Goal: Task Accomplishment & Management: Use online tool/utility

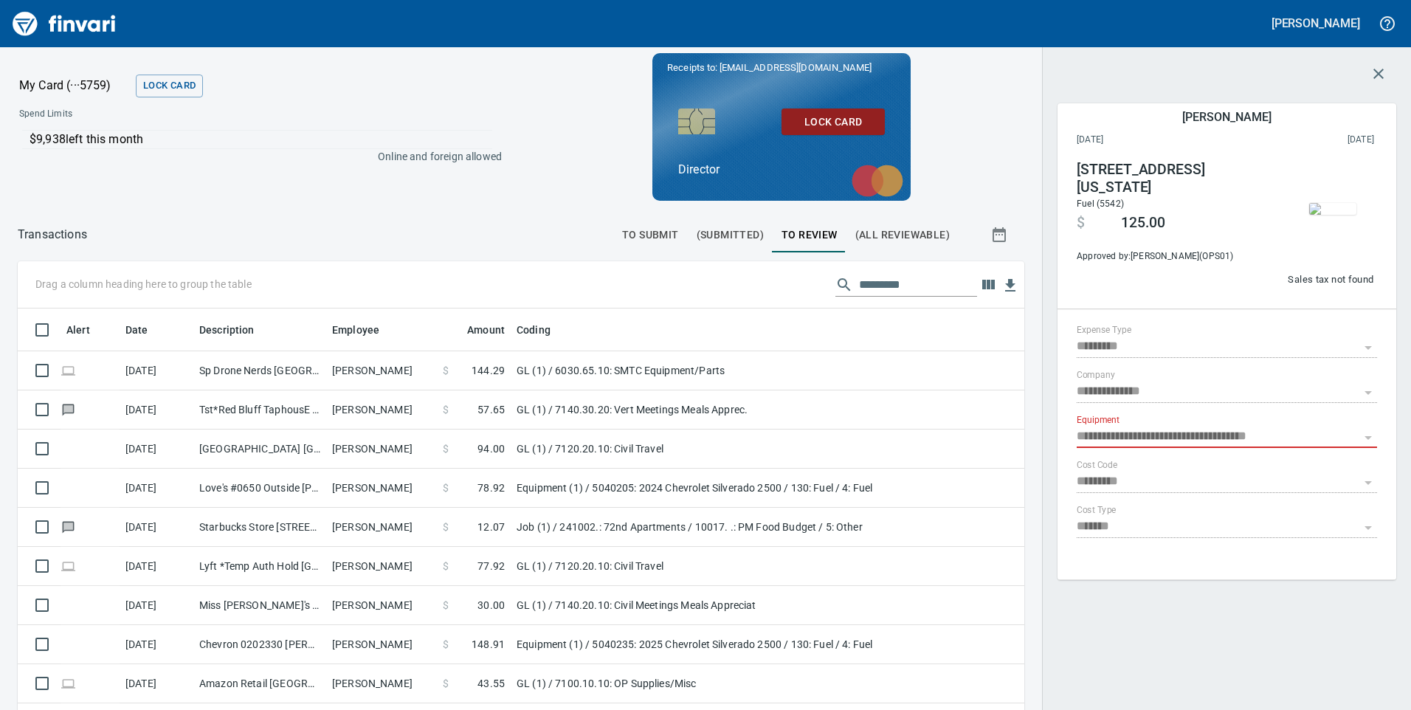
scroll to position [536, 973]
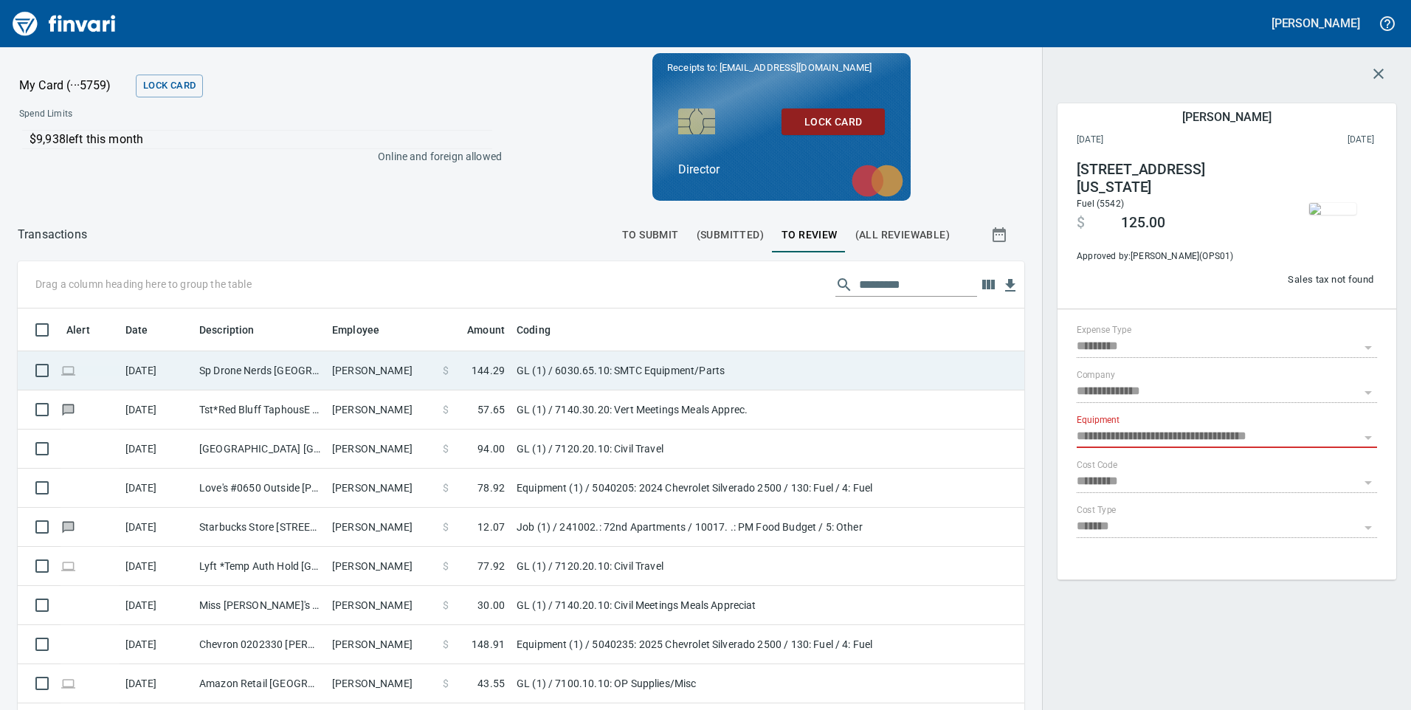
click at [247, 363] on td "Sp Drone Nerds [GEOGRAPHIC_DATA] [GEOGRAPHIC_DATA]" at bounding box center [259, 370] width 133 height 39
type input "**"
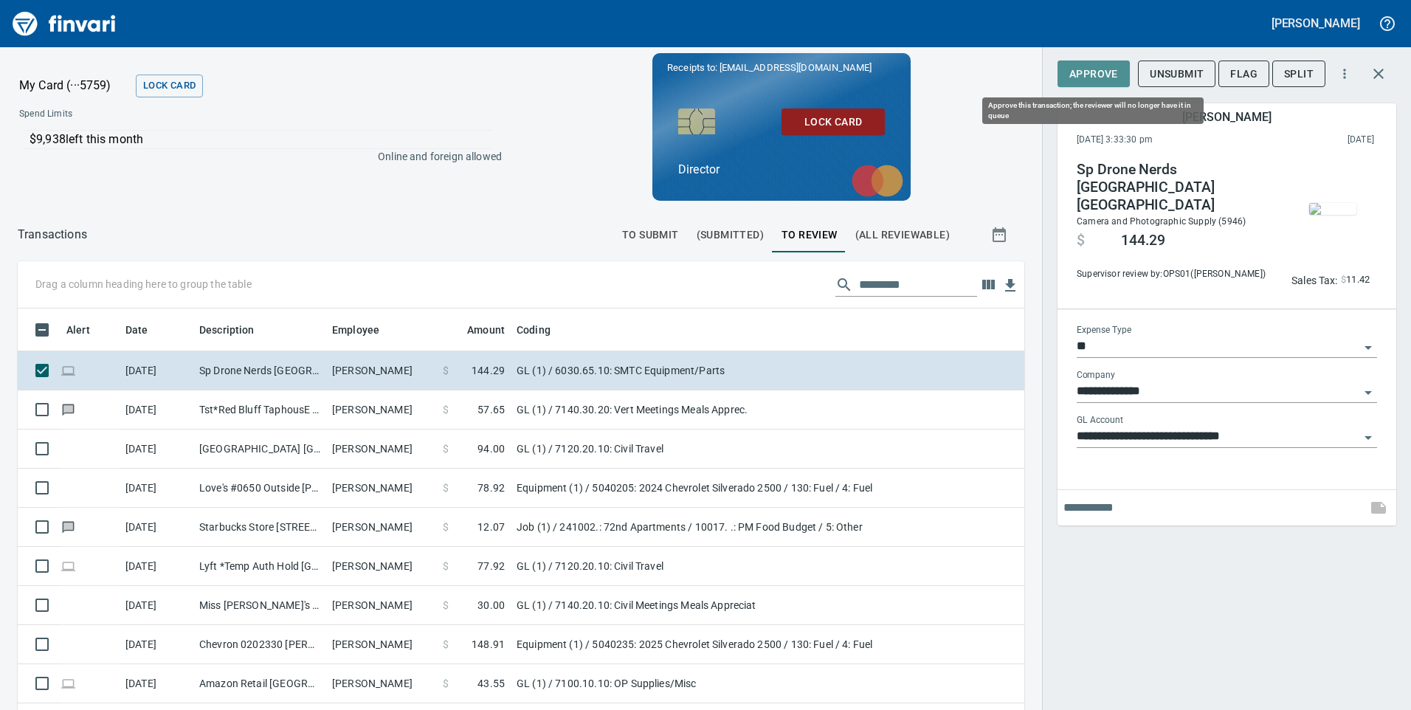
click at [1093, 74] on span "Approve" at bounding box center [1093, 74] width 49 height 18
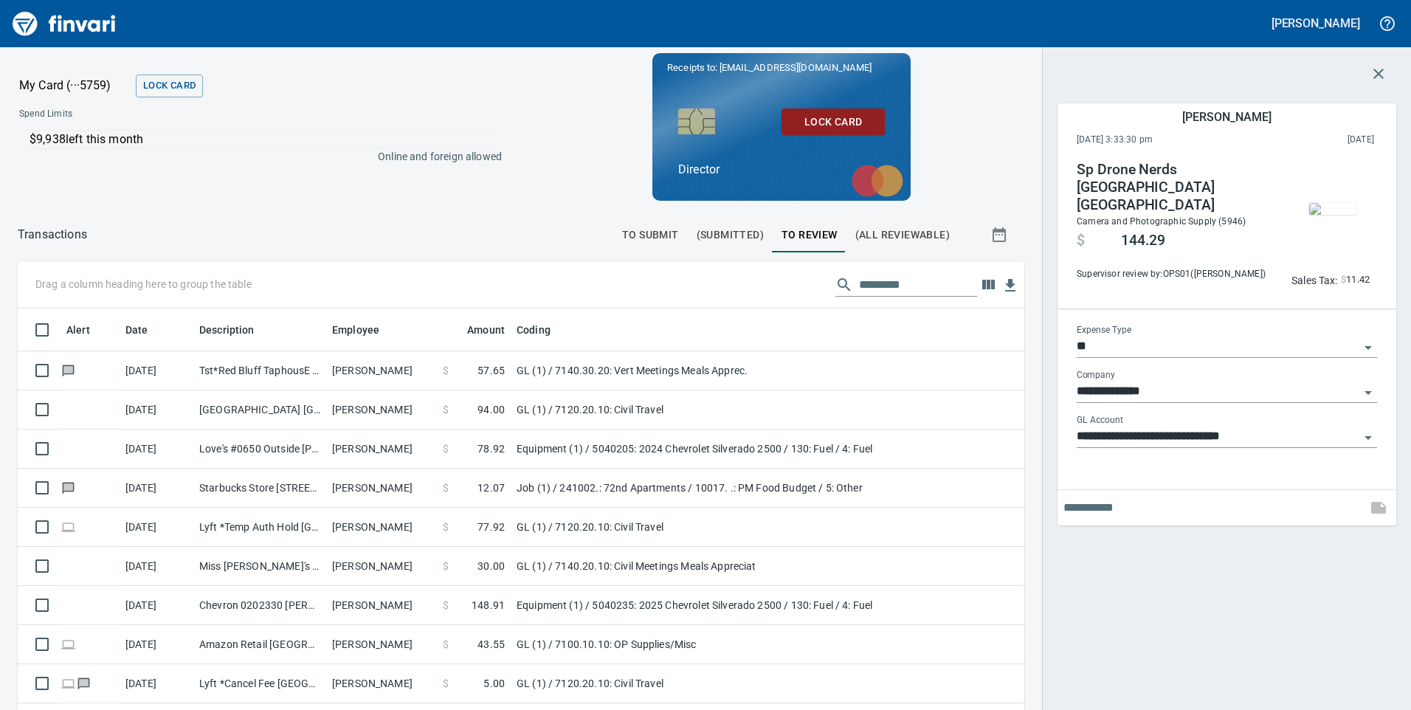
scroll to position [536, 984]
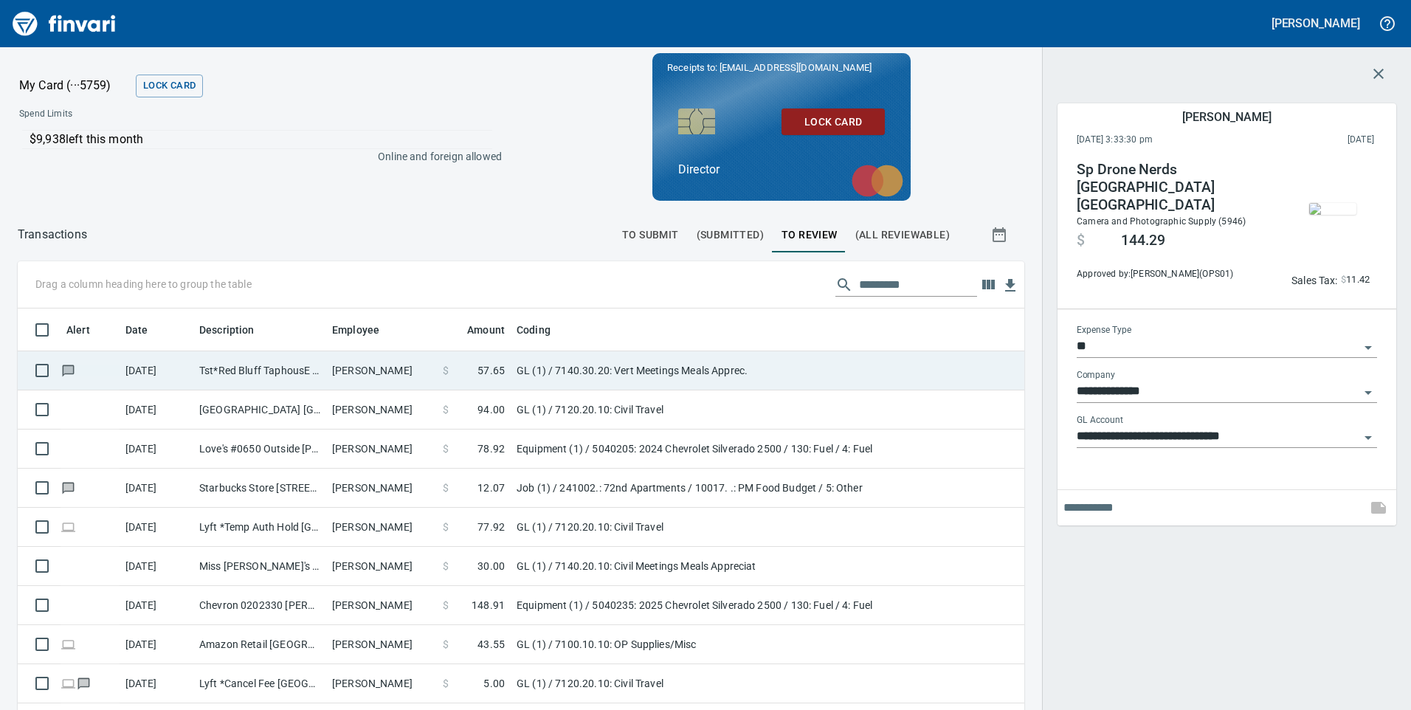
click at [274, 371] on td "Tst*Red Bluff TaphousE [PERSON_NAME] [GEOGRAPHIC_DATA]" at bounding box center [259, 370] width 133 height 39
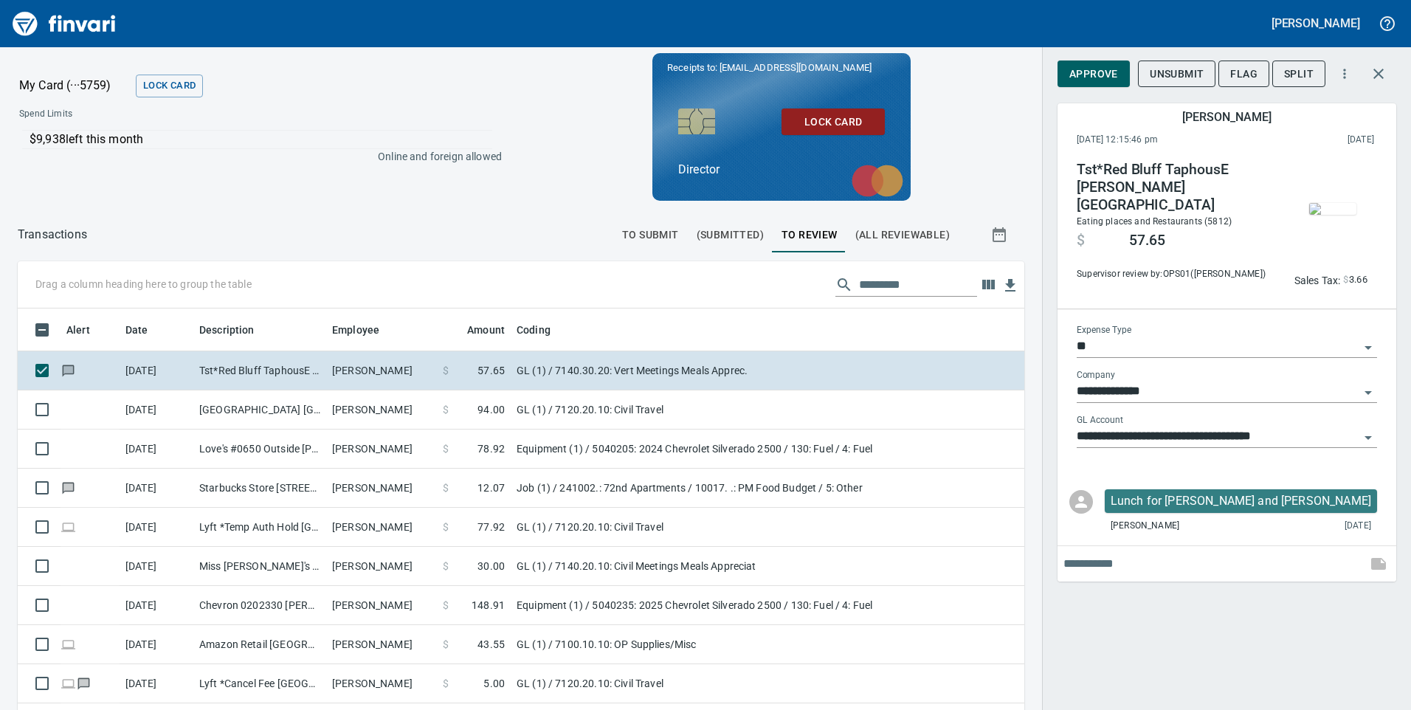
scroll to position [536, 984]
click at [1083, 72] on span "Approve" at bounding box center [1093, 74] width 49 height 18
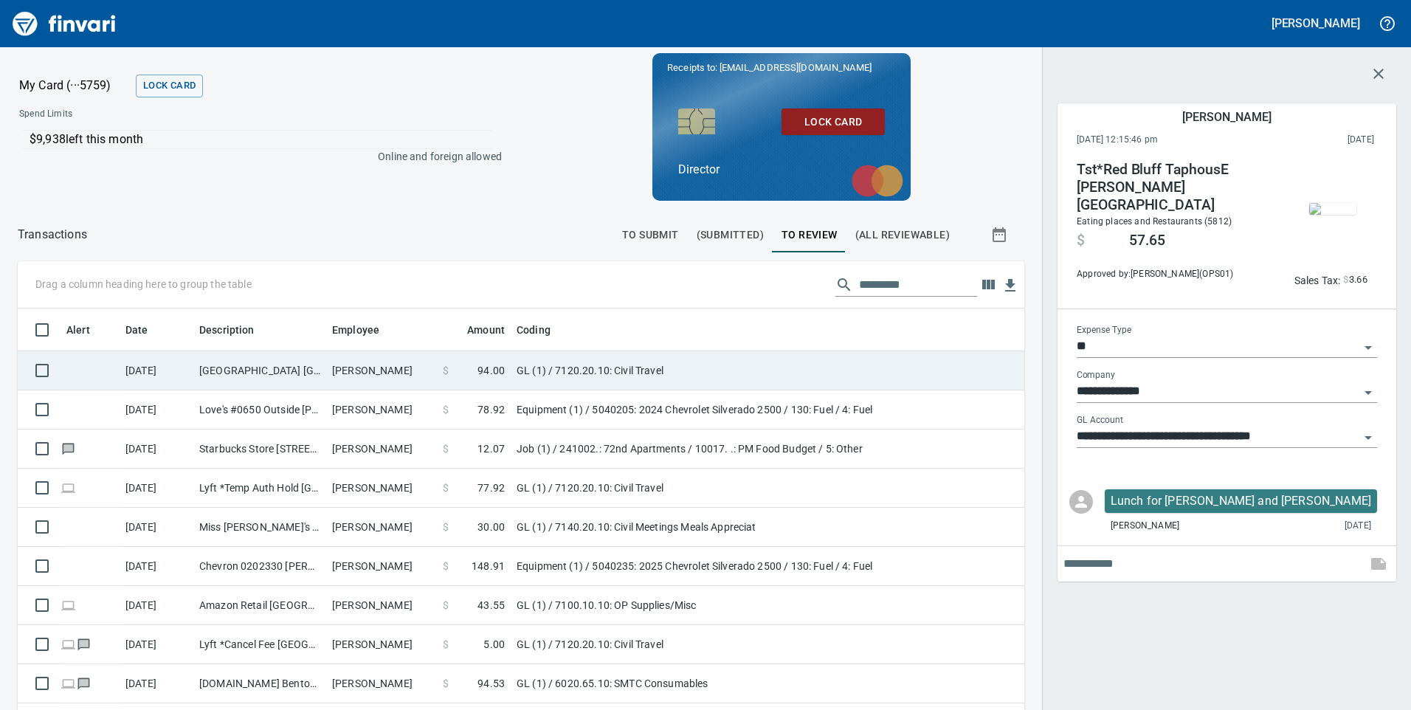
click at [242, 376] on td "[GEOGRAPHIC_DATA] [GEOGRAPHIC_DATA] OR" at bounding box center [259, 370] width 133 height 39
type input "**********"
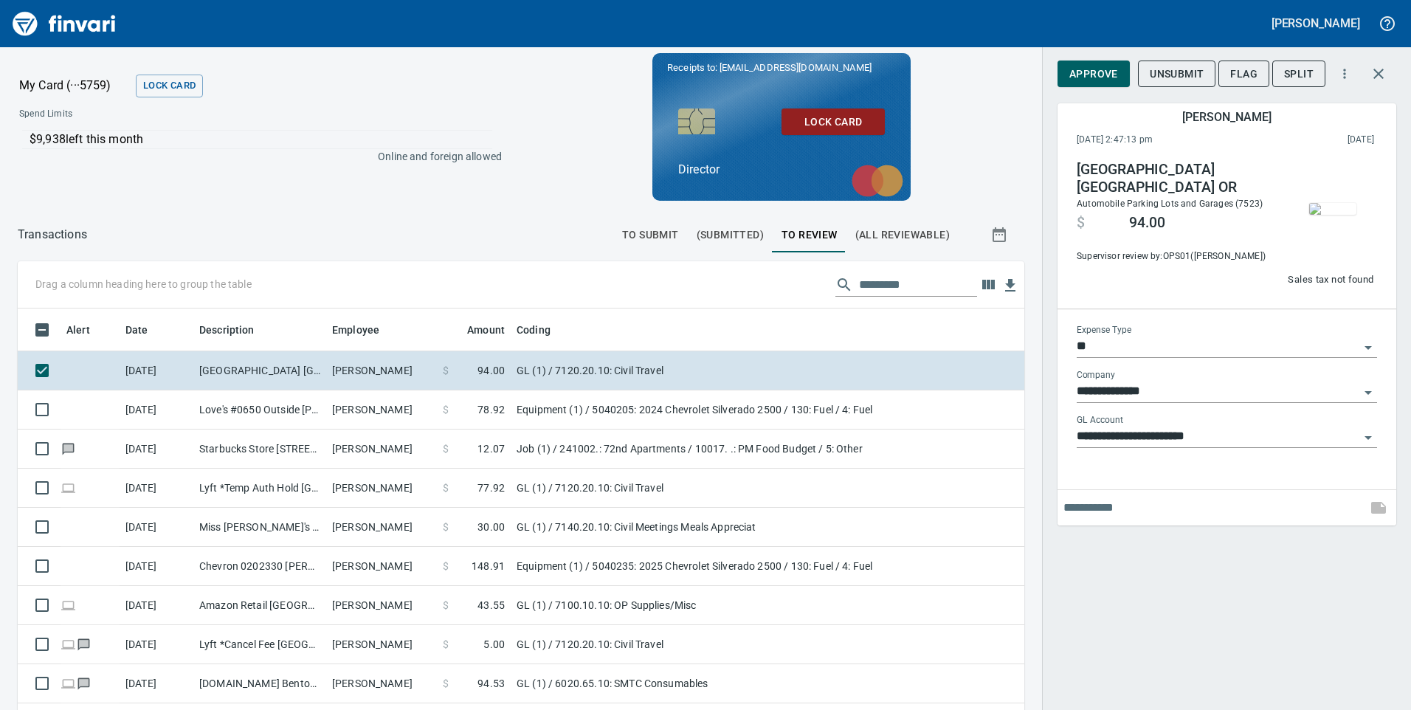
click at [1098, 75] on span "Approve" at bounding box center [1093, 74] width 49 height 18
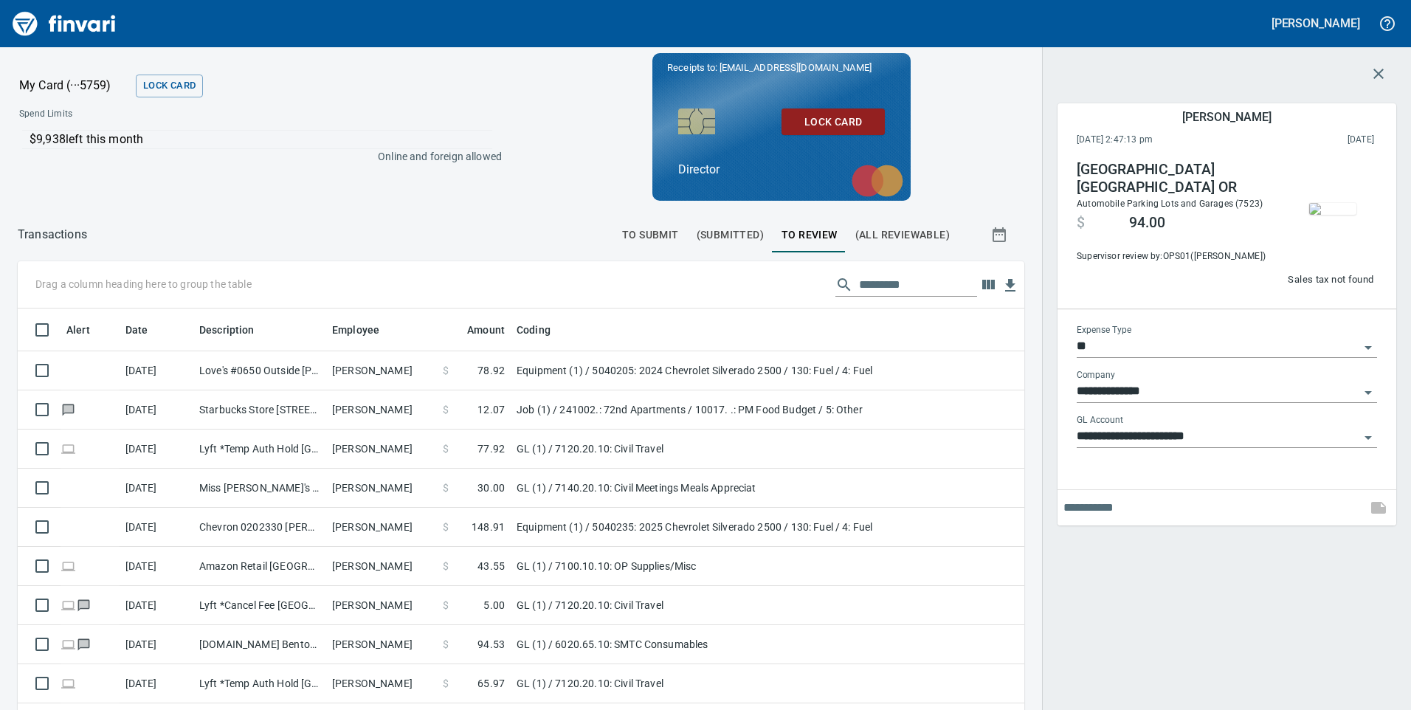
scroll to position [536, 984]
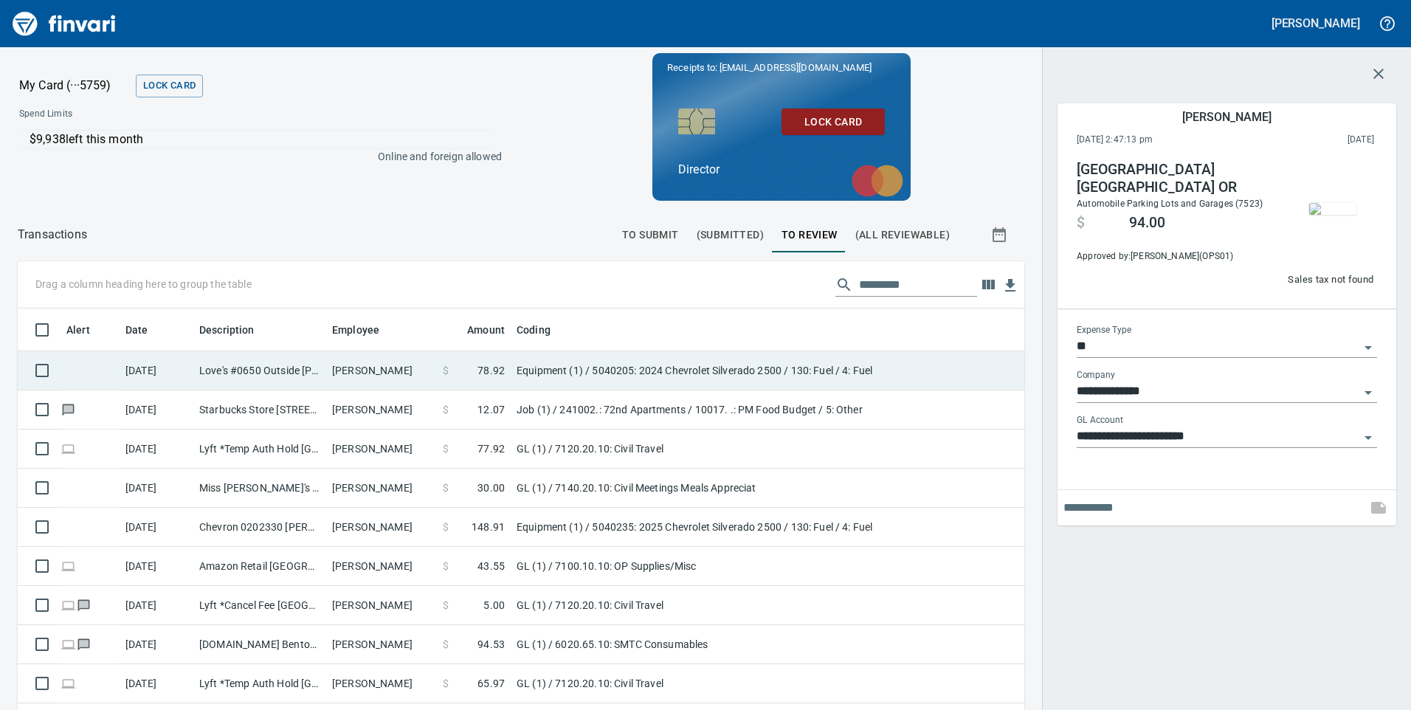
click at [249, 377] on td "Love's #0650 Outside [PERSON_NAME] OR" at bounding box center [259, 370] width 133 height 39
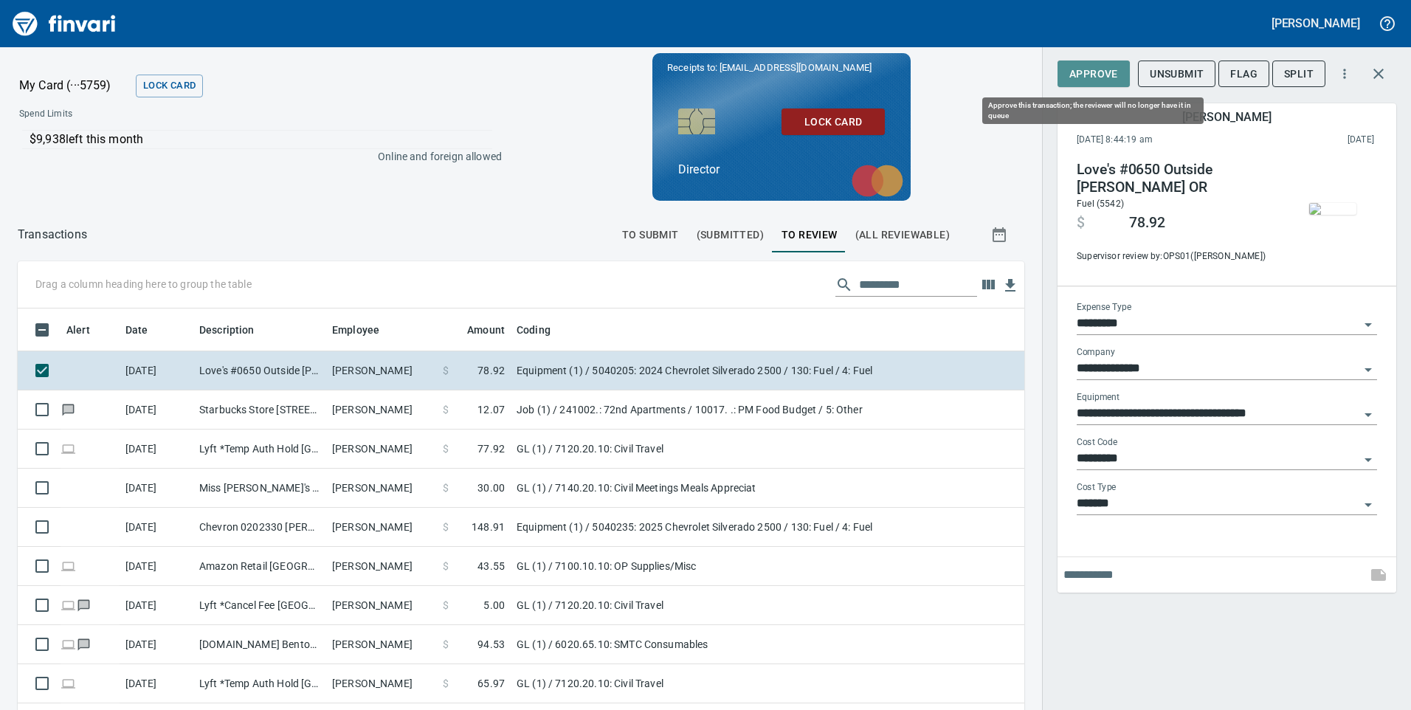
click at [1088, 78] on span "Approve" at bounding box center [1093, 74] width 49 height 18
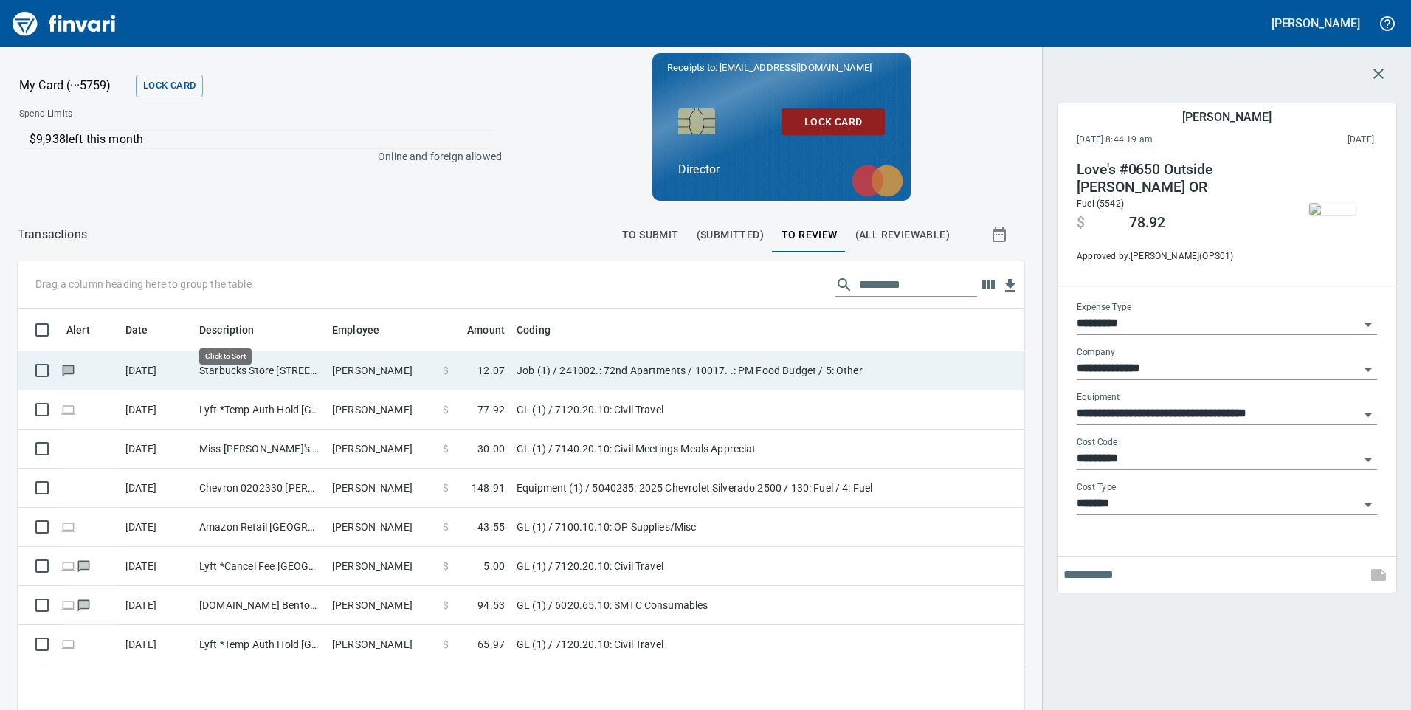
scroll to position [536, 984]
click at [279, 381] on td "Starbucks Store [STREET_ADDRESS]" at bounding box center [259, 370] width 133 height 39
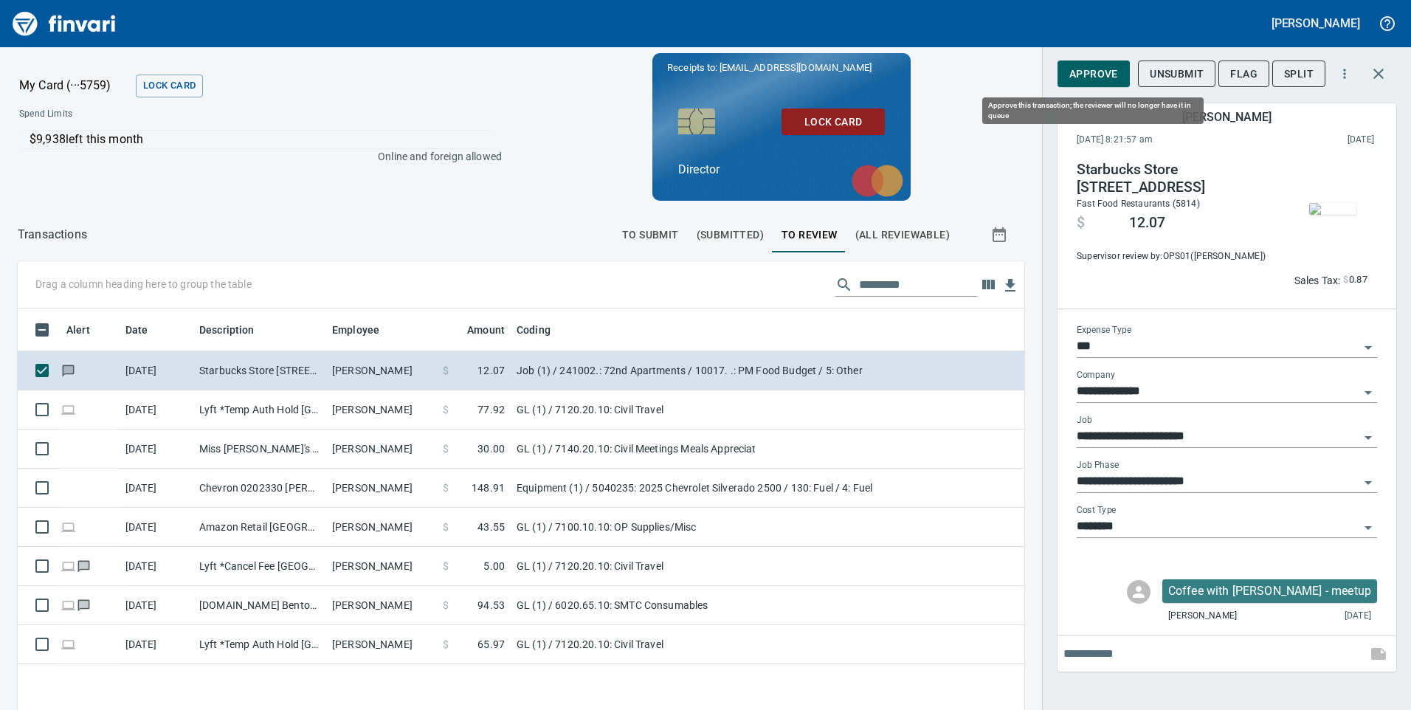
click at [1089, 76] on span "Approve" at bounding box center [1093, 74] width 49 height 18
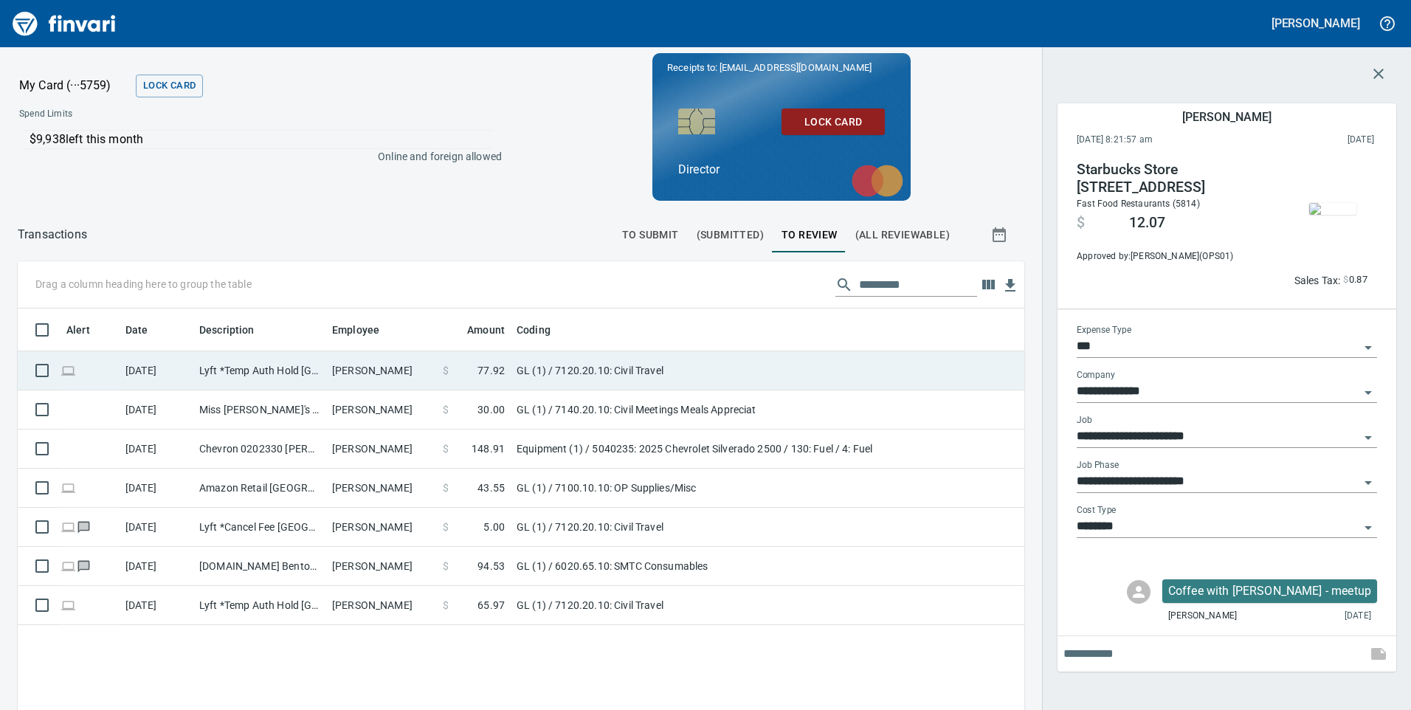
scroll to position [536, 984]
click at [297, 375] on td "Lyft *Temp Auth Hold [GEOGRAPHIC_DATA] [GEOGRAPHIC_DATA]" at bounding box center [259, 370] width 133 height 39
type input "**"
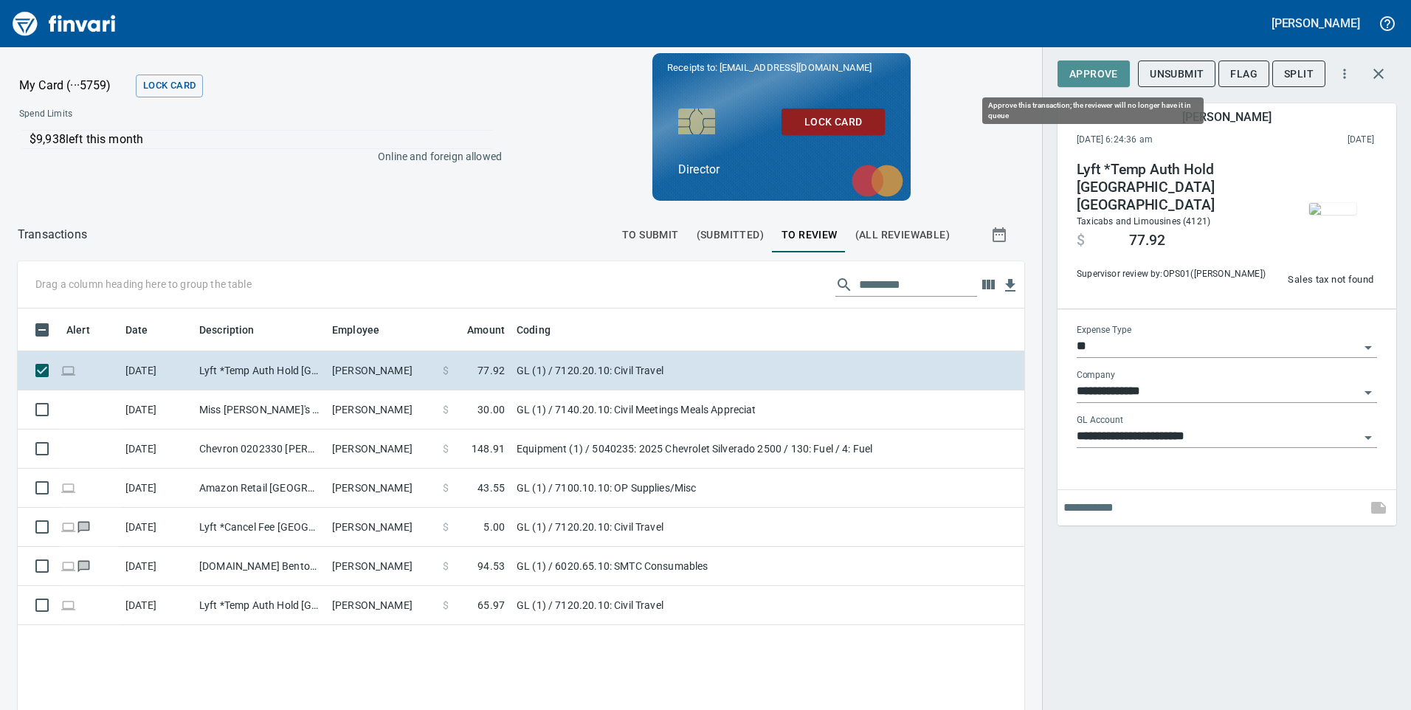
click at [1110, 83] on button "Approve" at bounding box center [1093, 73] width 72 height 27
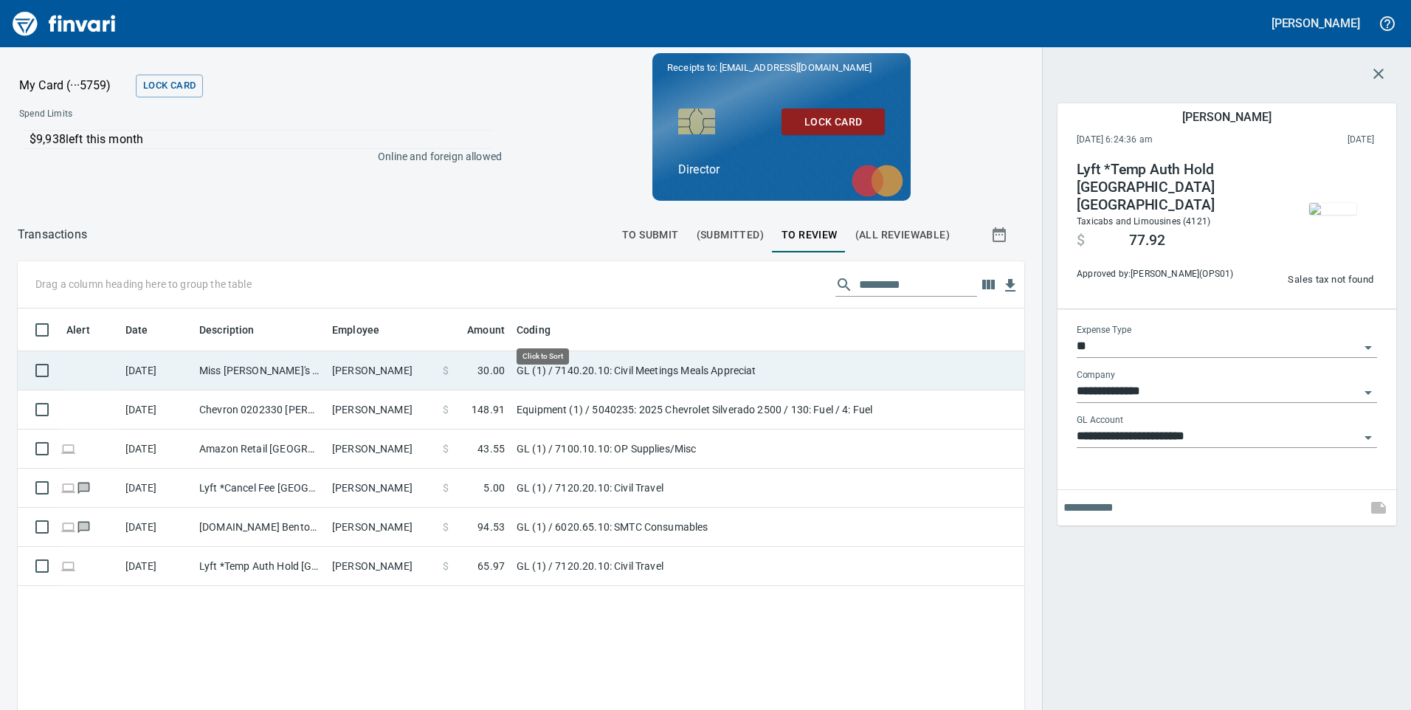
scroll to position [536, 984]
click at [336, 375] on td "[PERSON_NAME]" at bounding box center [381, 370] width 111 height 39
type input "**********"
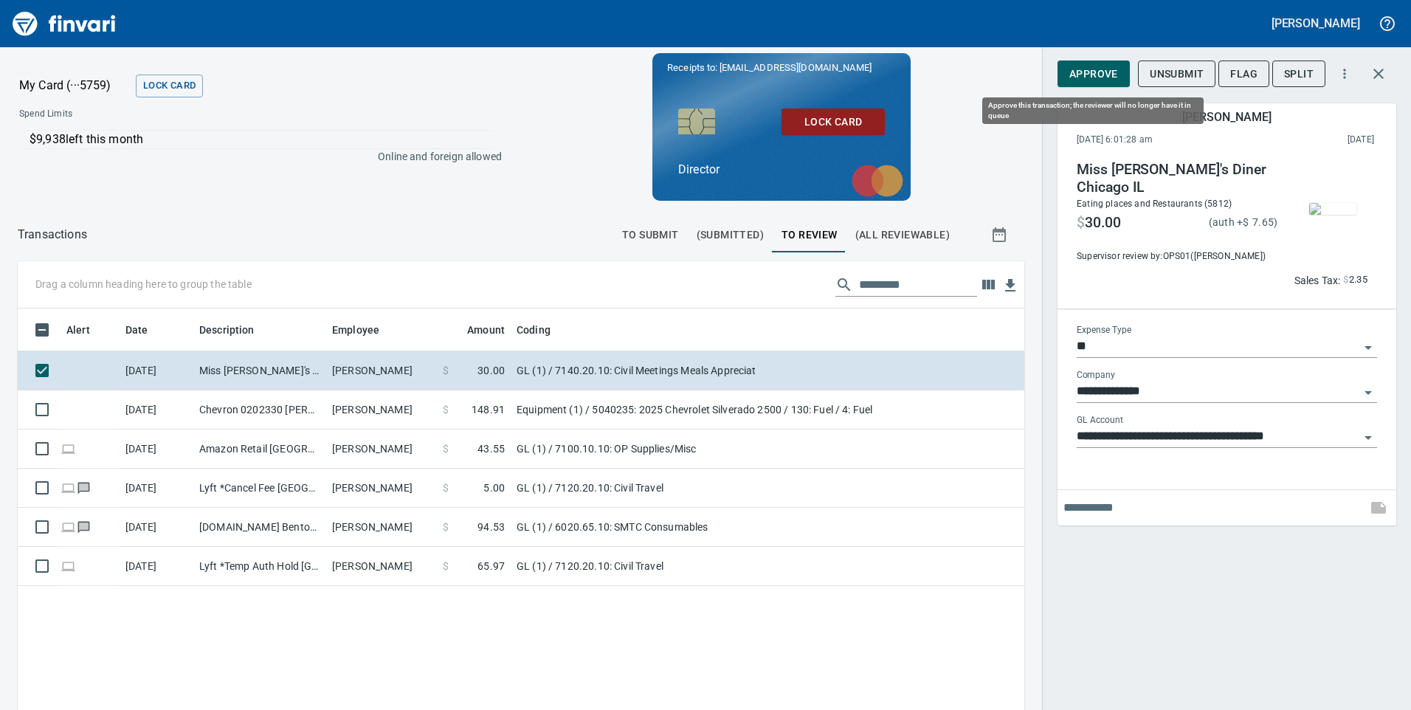
click at [1084, 68] on span "Approve" at bounding box center [1093, 74] width 49 height 18
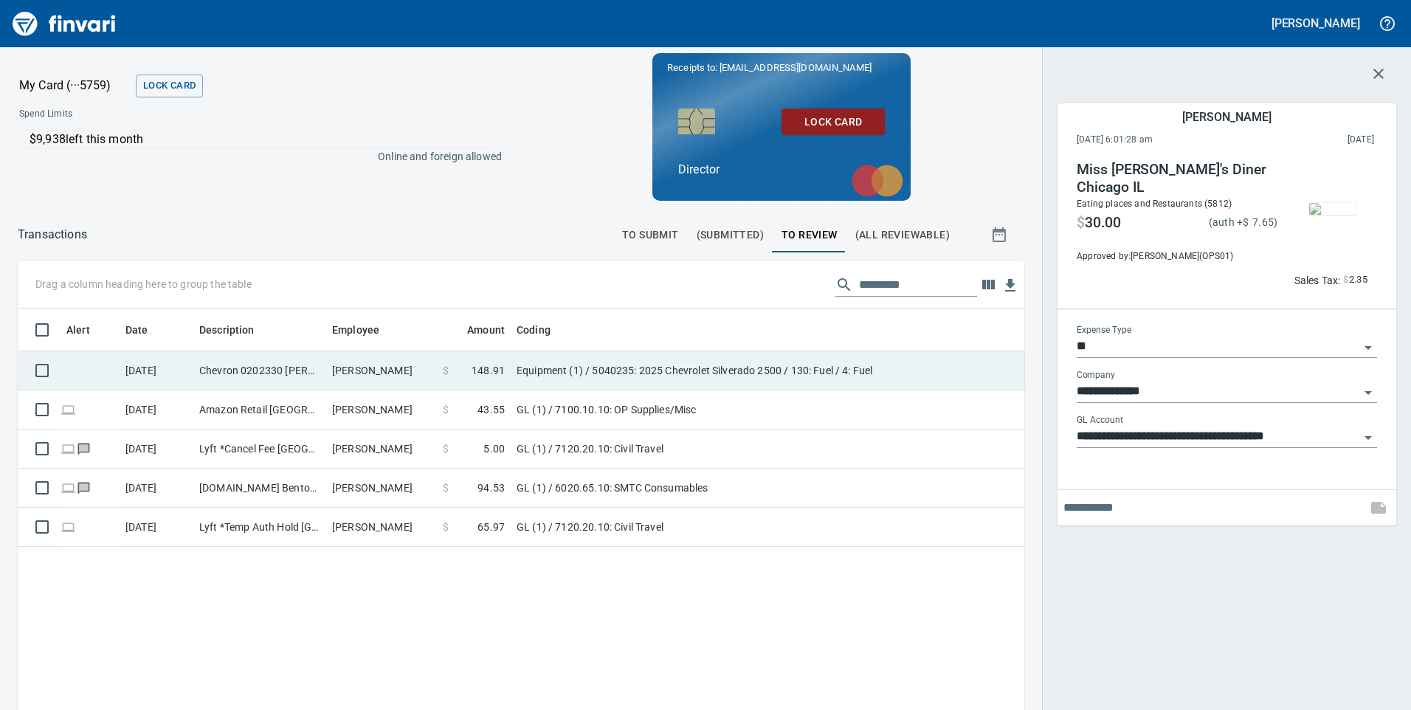
scroll to position [536, 984]
click at [309, 374] on td "Chevron 0202330 [PERSON_NAME] [GEOGRAPHIC_DATA]" at bounding box center [259, 370] width 133 height 39
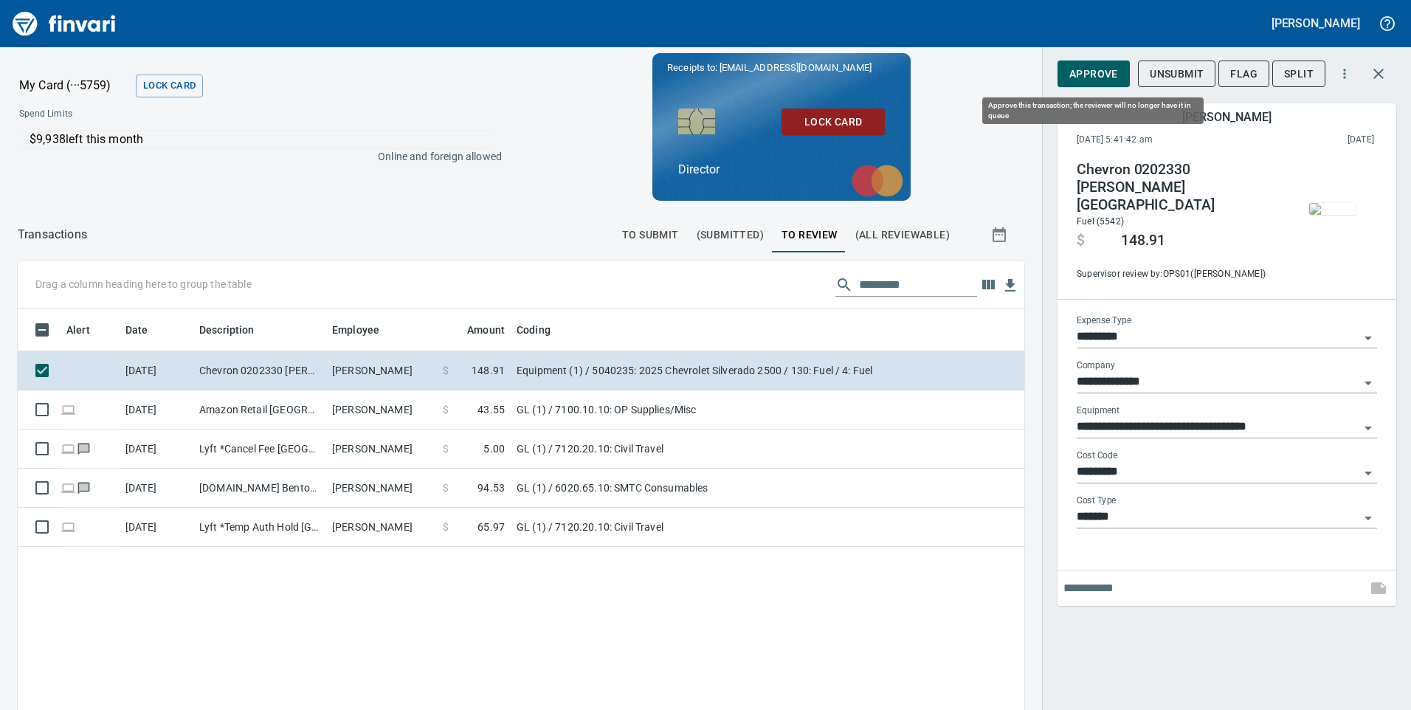
click at [1111, 80] on span "Approve" at bounding box center [1093, 74] width 49 height 18
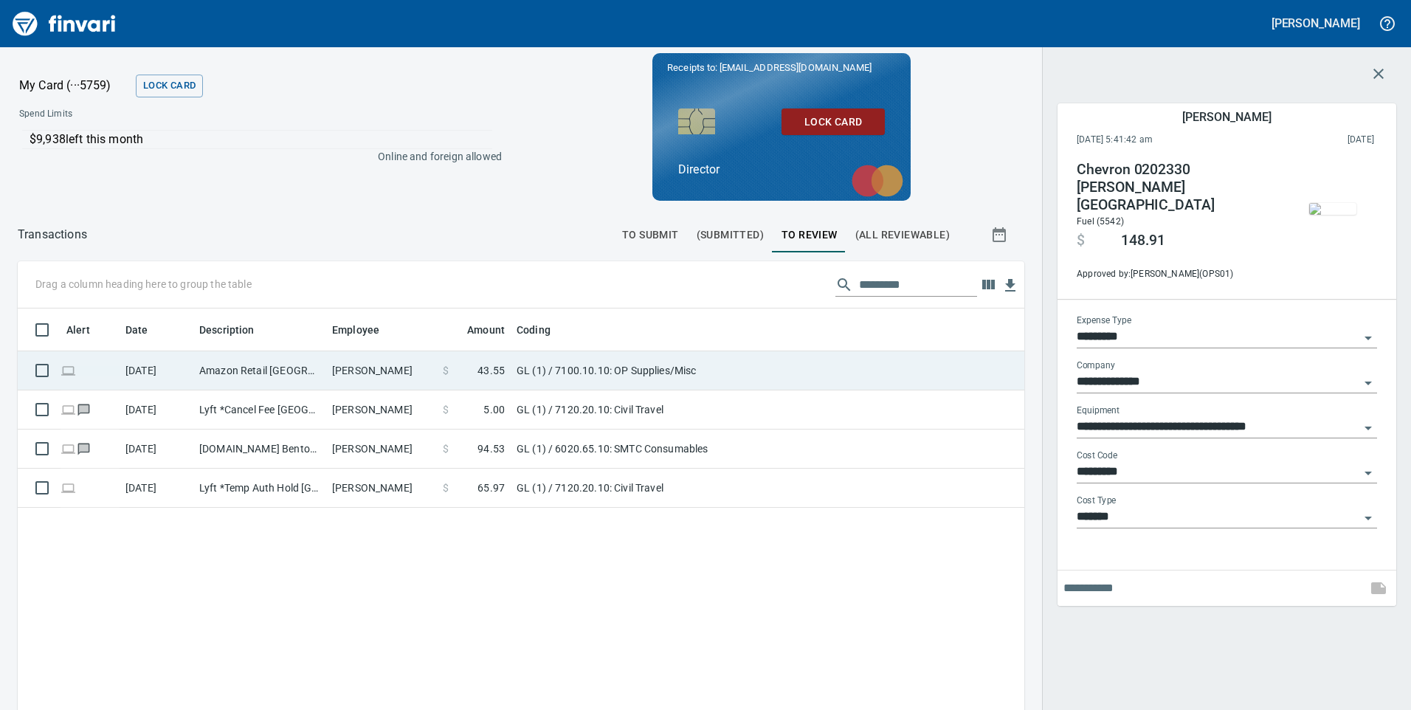
scroll to position [536, 984]
click at [327, 376] on td "[PERSON_NAME]" at bounding box center [381, 370] width 111 height 39
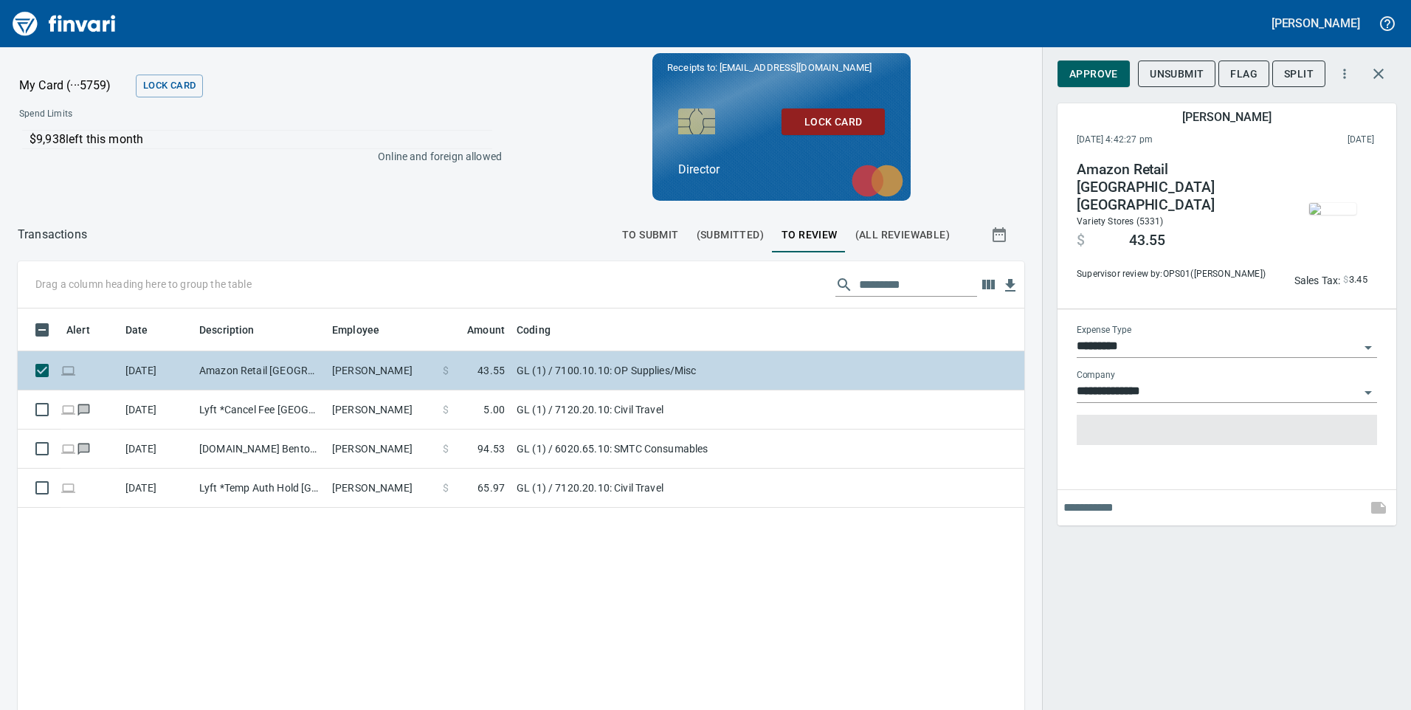
type input "**"
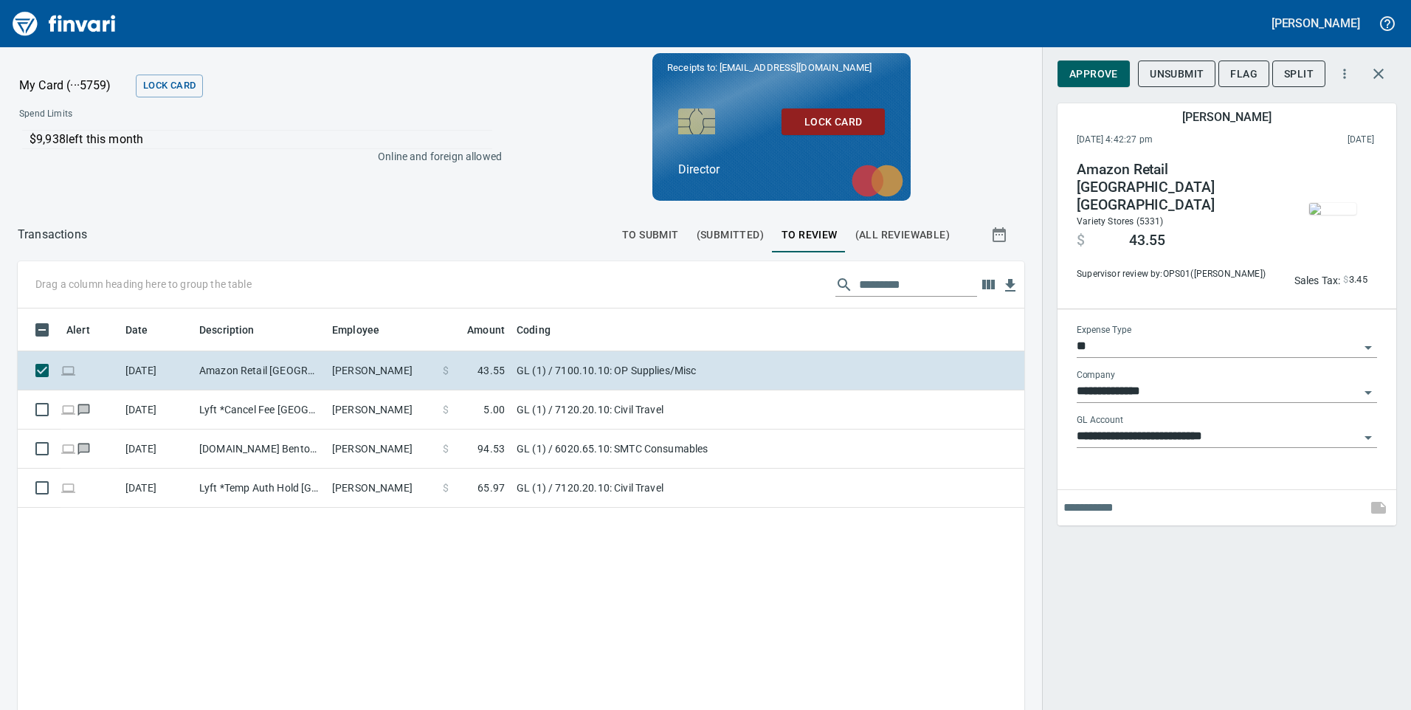
scroll to position [536, 984]
click at [1096, 75] on span "Approve" at bounding box center [1093, 74] width 49 height 18
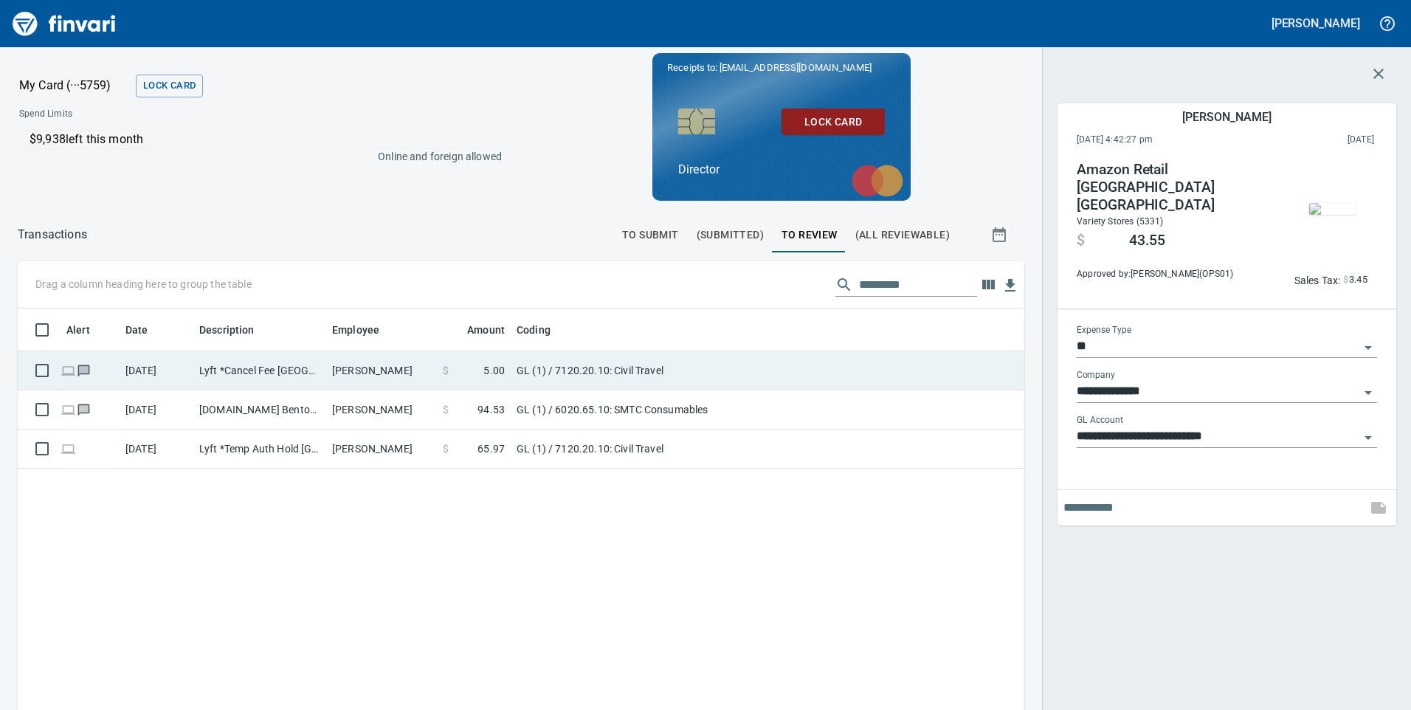
click at [242, 370] on td "Lyft *Cancel Fee [GEOGRAPHIC_DATA] [GEOGRAPHIC_DATA]" at bounding box center [259, 370] width 133 height 39
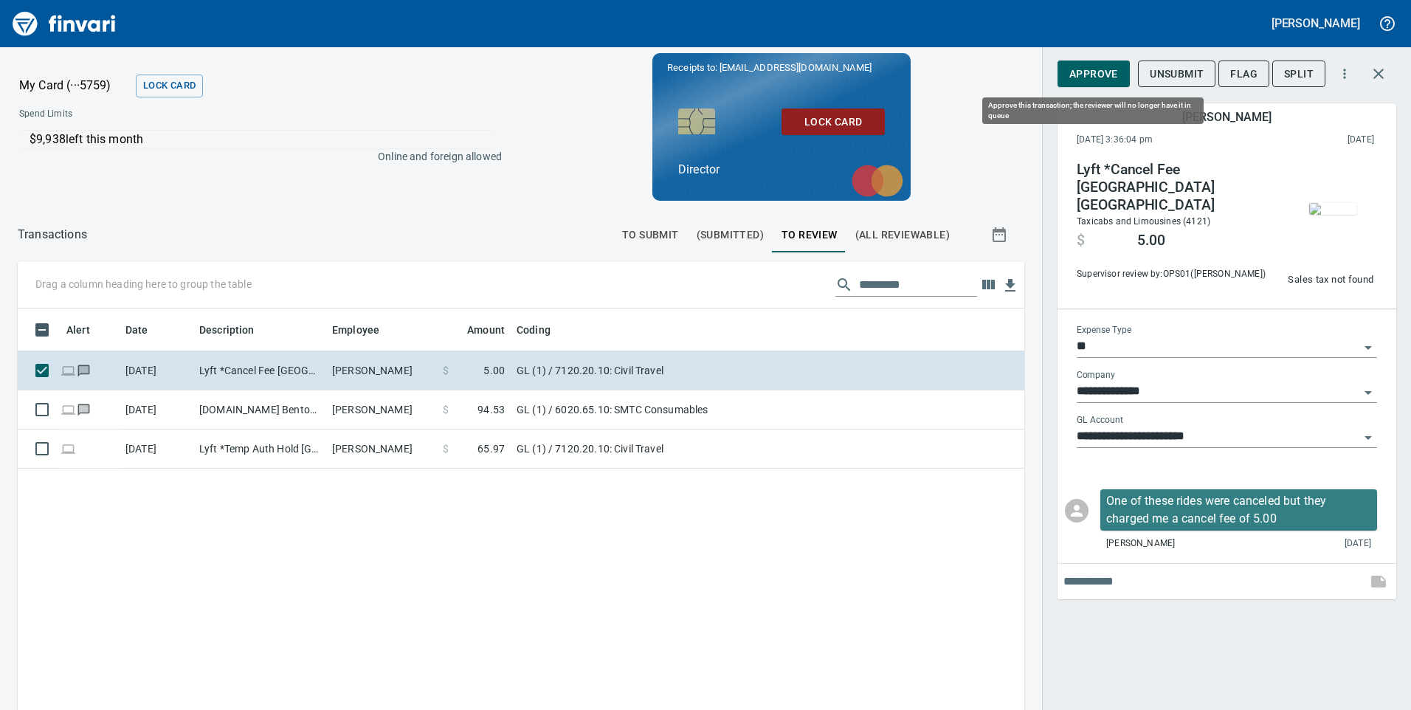
click at [1101, 74] on span "Approve" at bounding box center [1093, 74] width 49 height 18
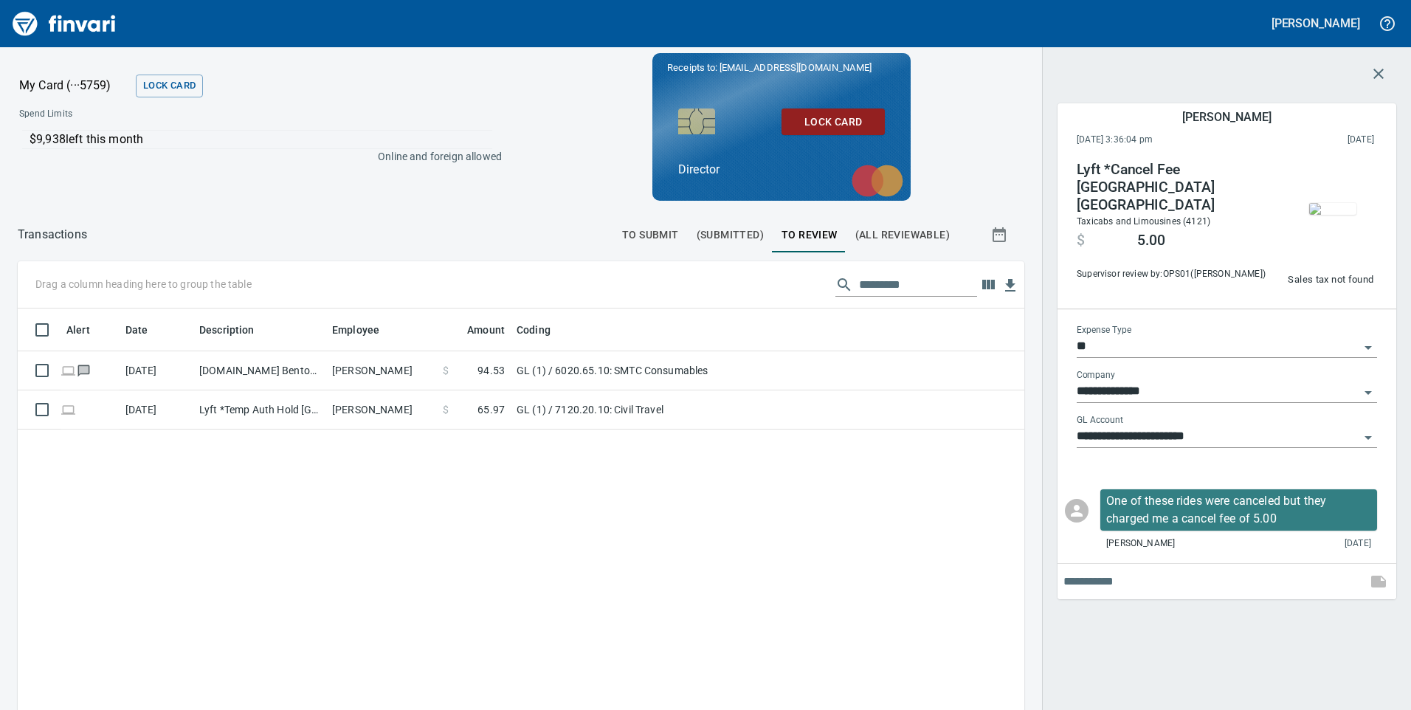
scroll to position [536, 984]
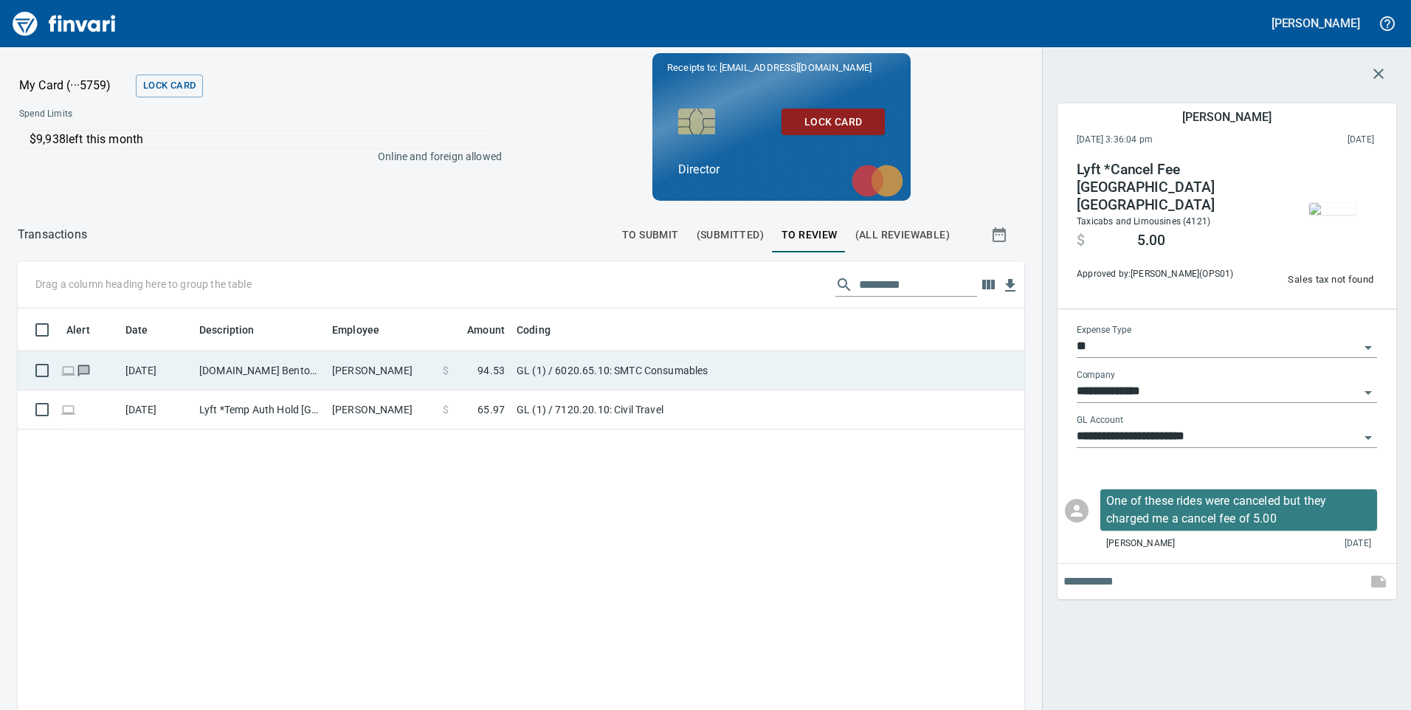
click at [373, 373] on td "[PERSON_NAME]" at bounding box center [381, 370] width 111 height 39
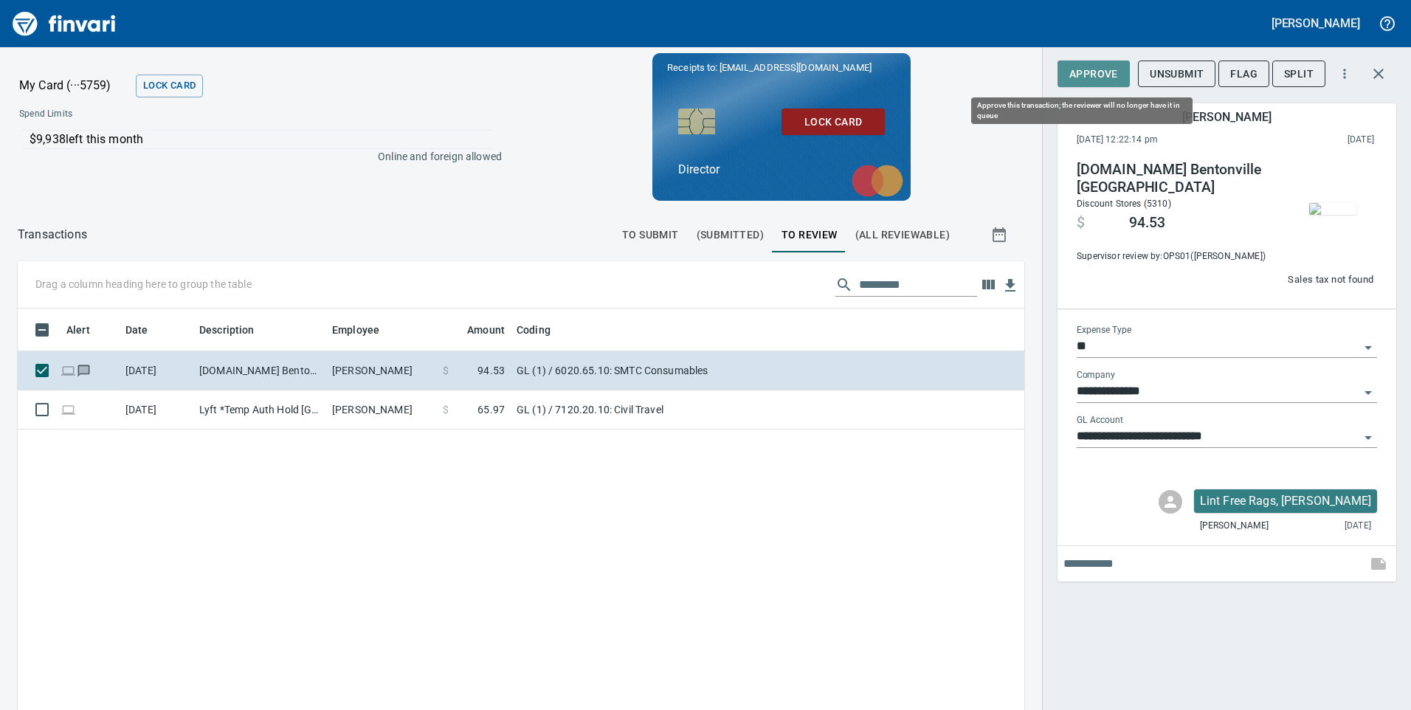
click at [1101, 78] on span "Approve" at bounding box center [1093, 74] width 49 height 18
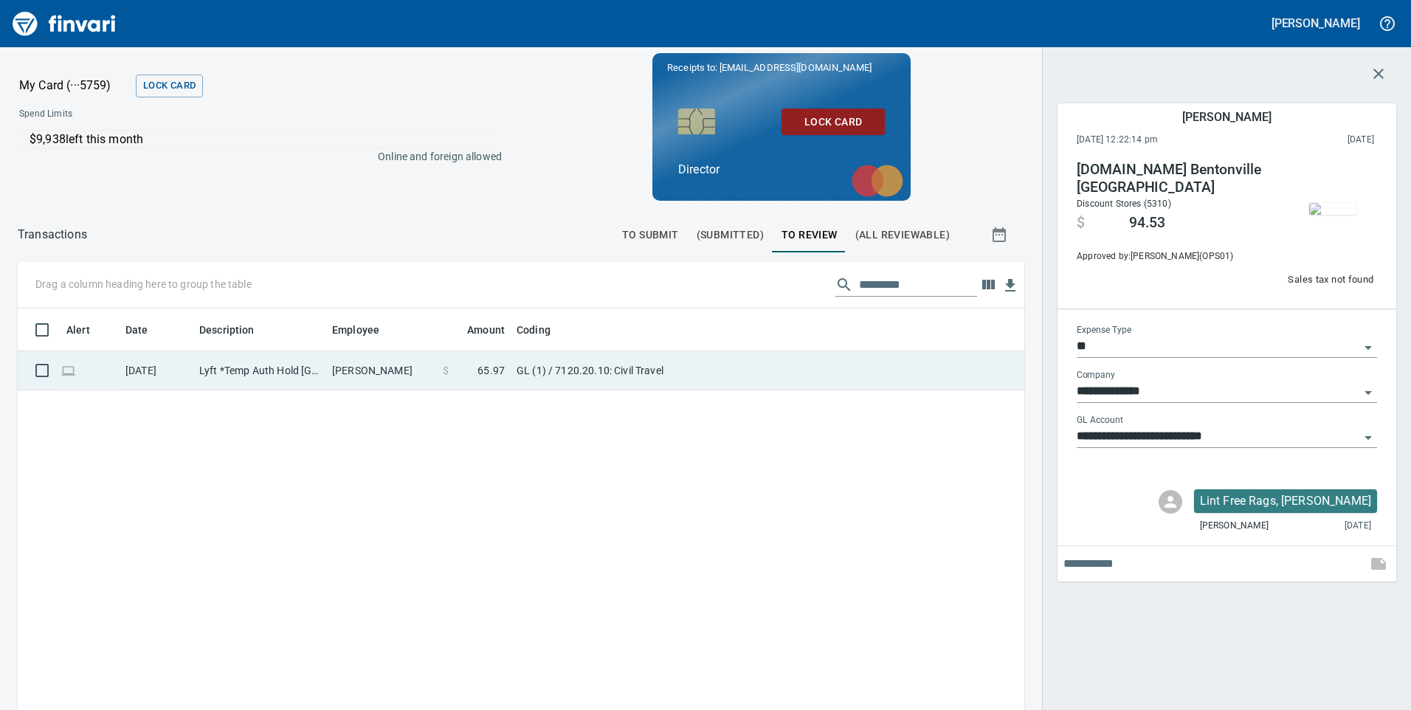
click at [241, 370] on td "Lyft *Temp Auth Hold [GEOGRAPHIC_DATA] [GEOGRAPHIC_DATA]" at bounding box center [259, 370] width 133 height 39
type input "**********"
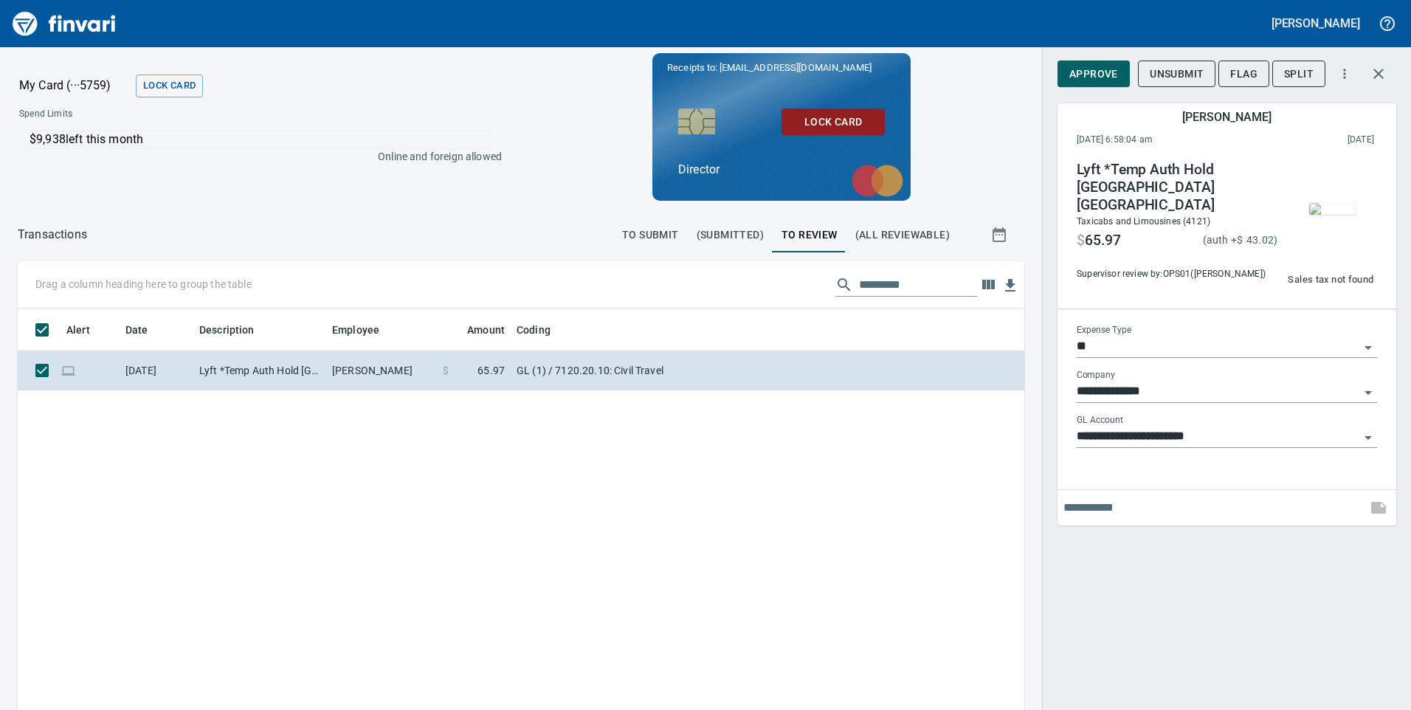
scroll to position [536, 984]
click at [1096, 75] on span "Approve" at bounding box center [1093, 74] width 49 height 18
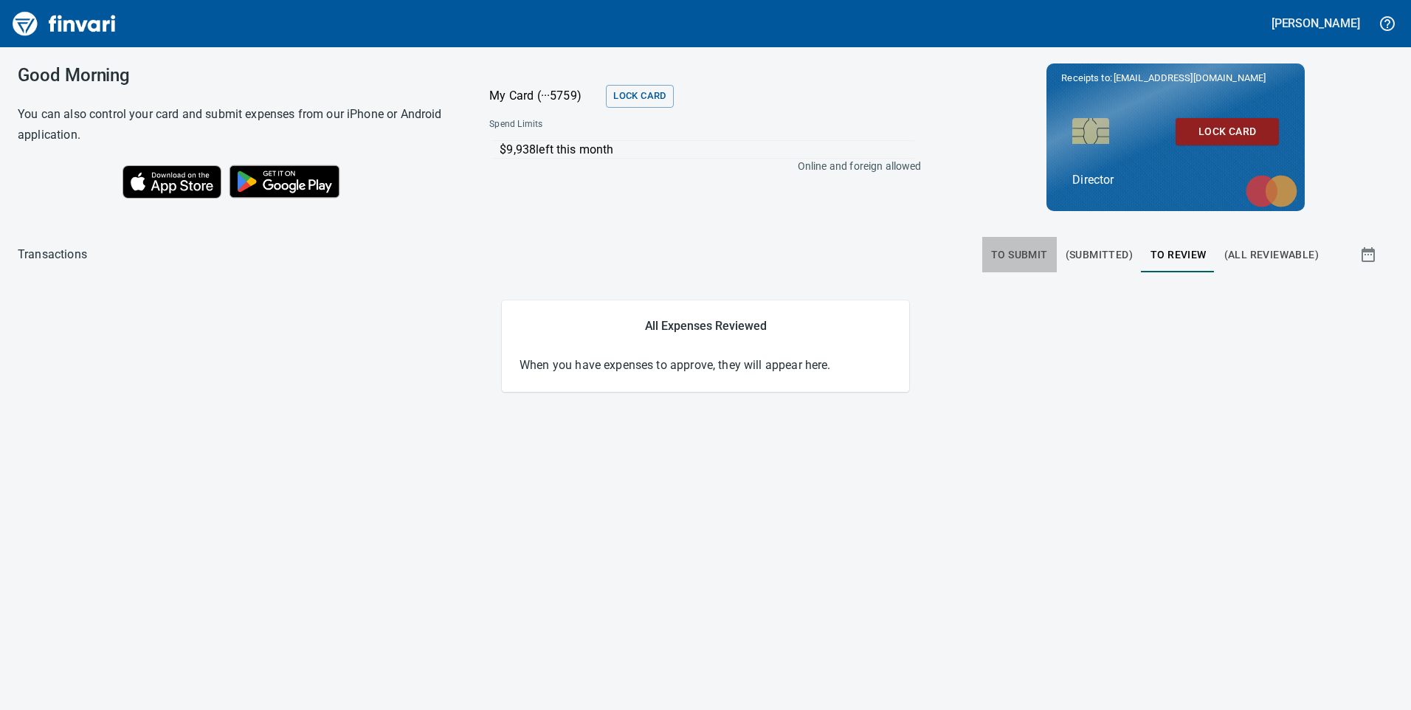
click at [1006, 249] on span "To Submit" at bounding box center [1019, 255] width 57 height 18
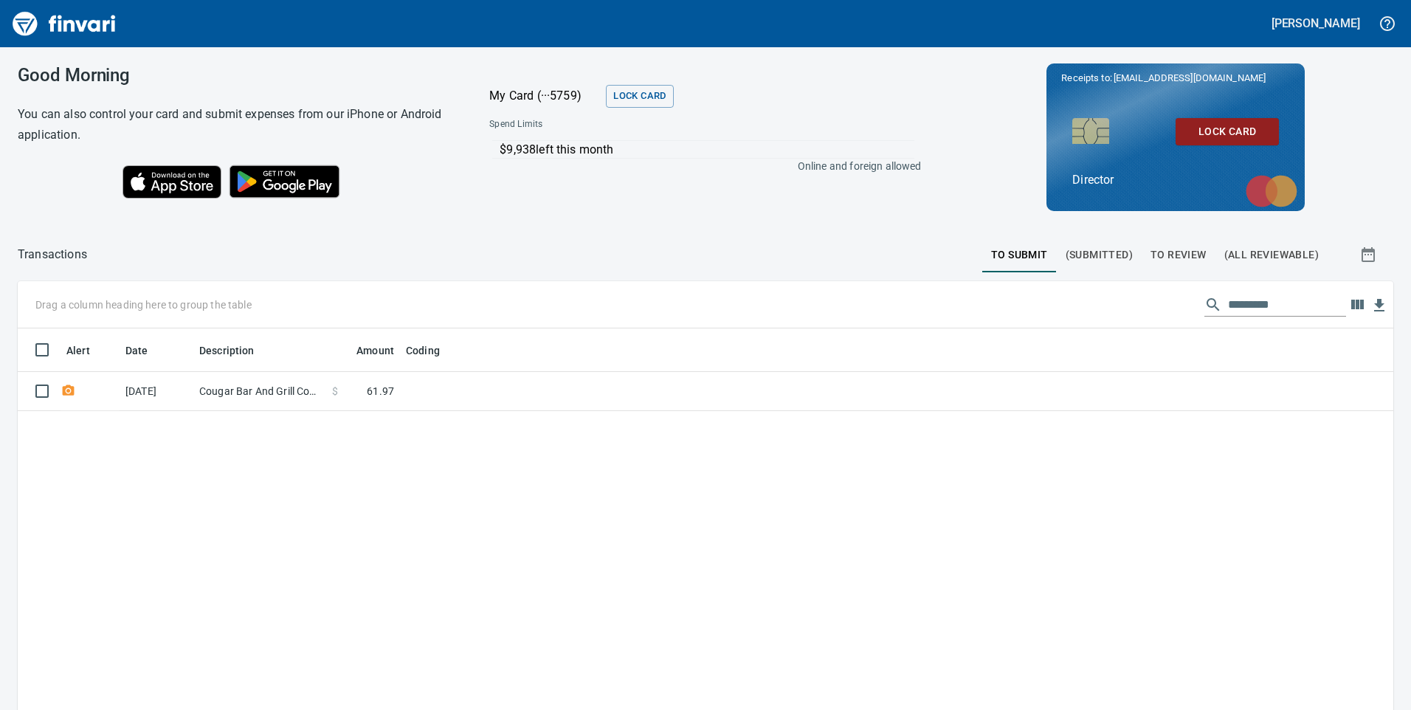
scroll to position [536, 1353]
click at [242, 395] on td "Cougar Bar And Grill Cougar WA" at bounding box center [259, 391] width 133 height 39
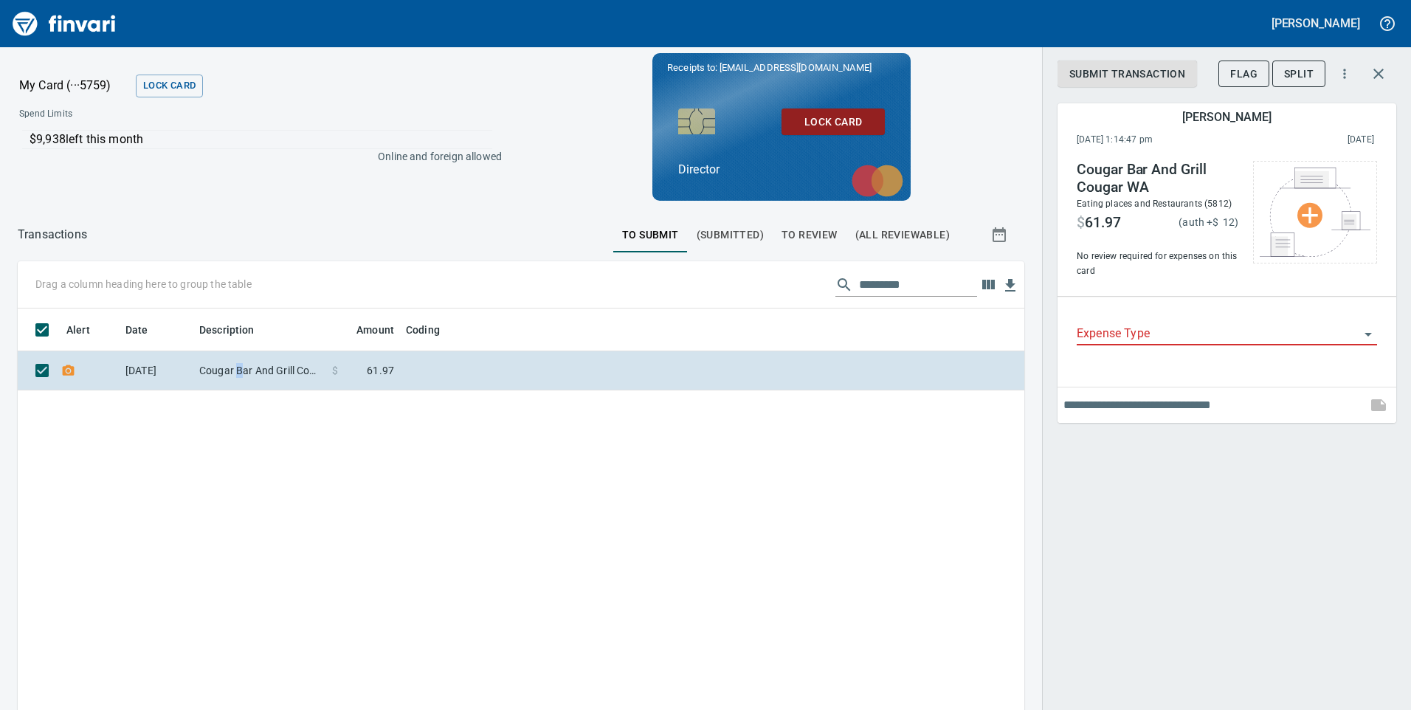
scroll to position [536, 984]
click at [1377, 75] on icon "button" at bounding box center [1378, 74] width 10 height 10
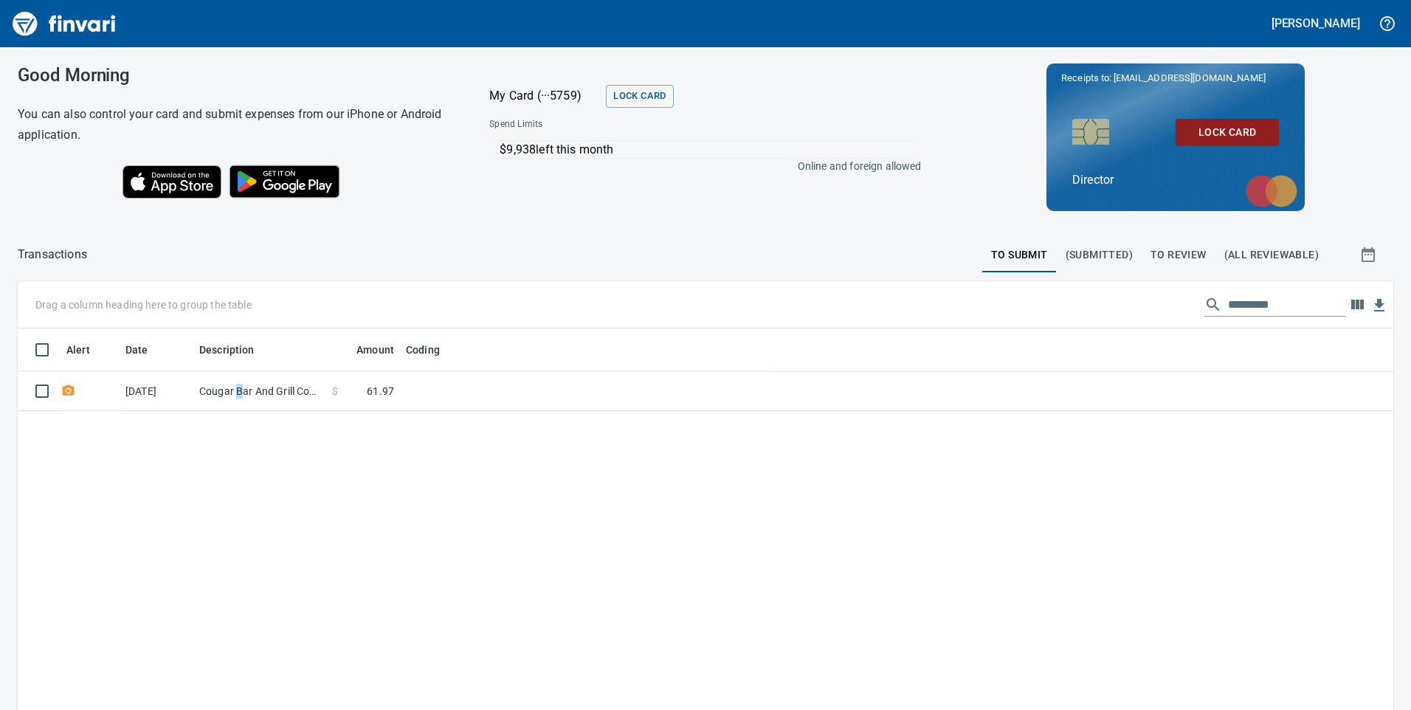
scroll to position [536, 1350]
